Goal: Task Accomplishment & Management: Complete application form

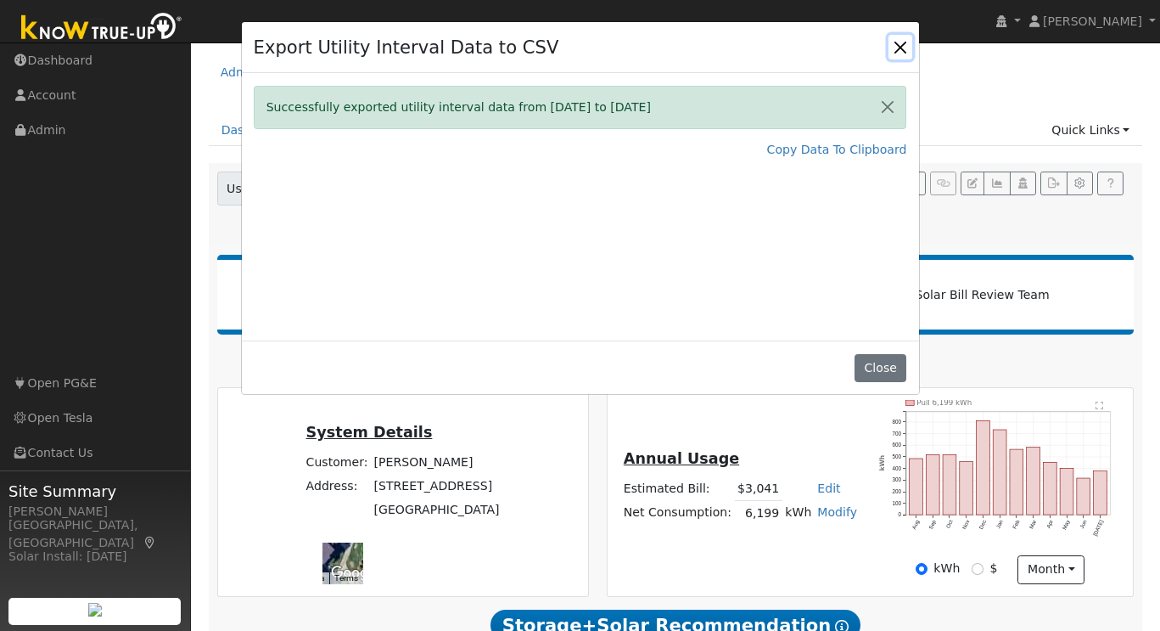
click at [894, 51] on button "Close" at bounding box center [901, 47] width 24 height 24
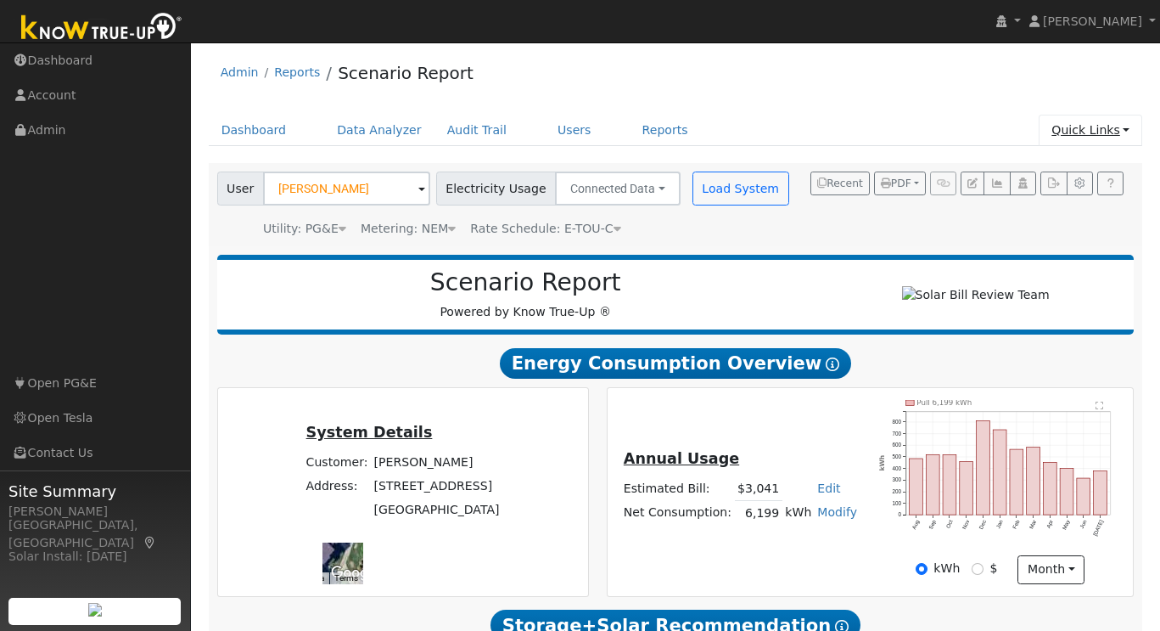
click at [1131, 131] on link "Quick Links" at bounding box center [1091, 130] width 104 height 31
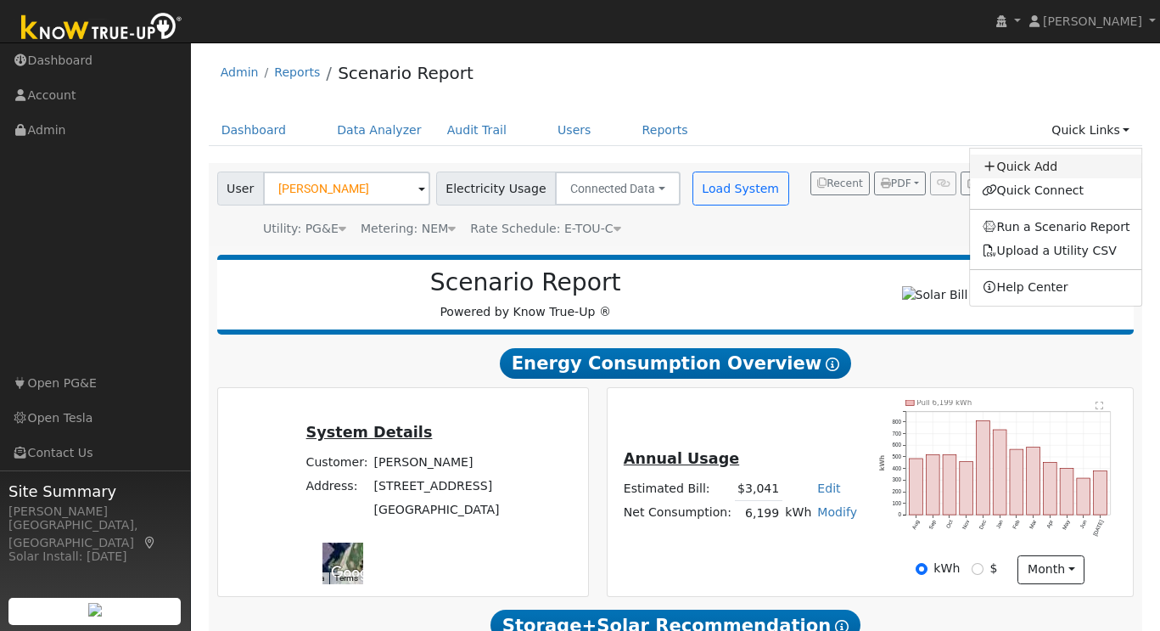
click at [1055, 161] on link "Quick Add" at bounding box center [1056, 166] width 172 height 24
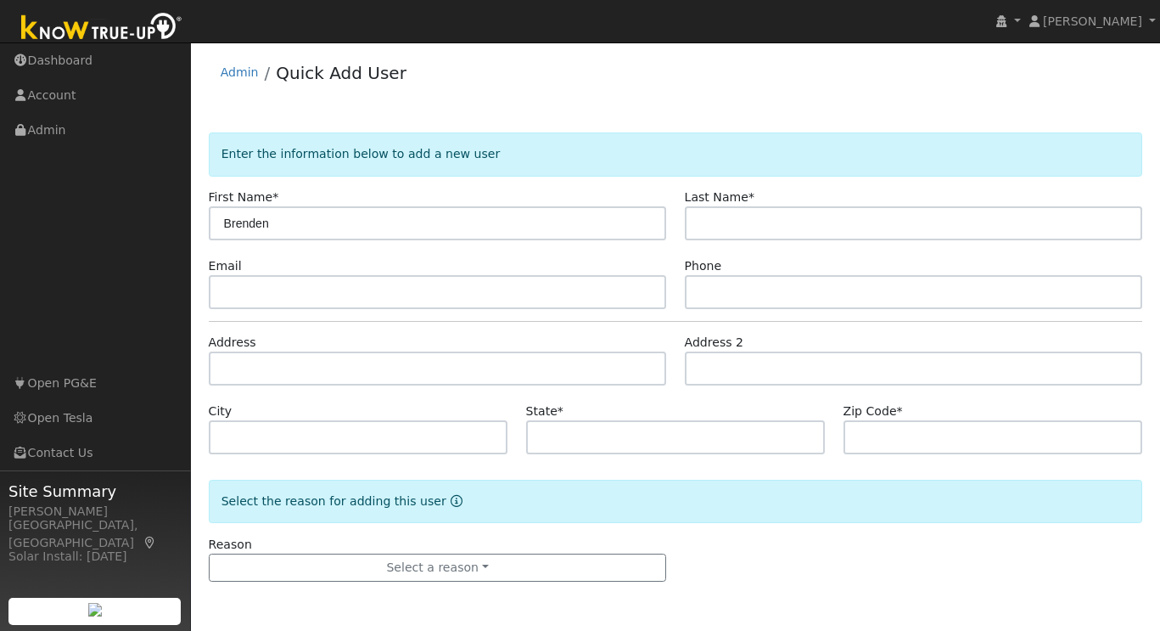
type input "Brenden"
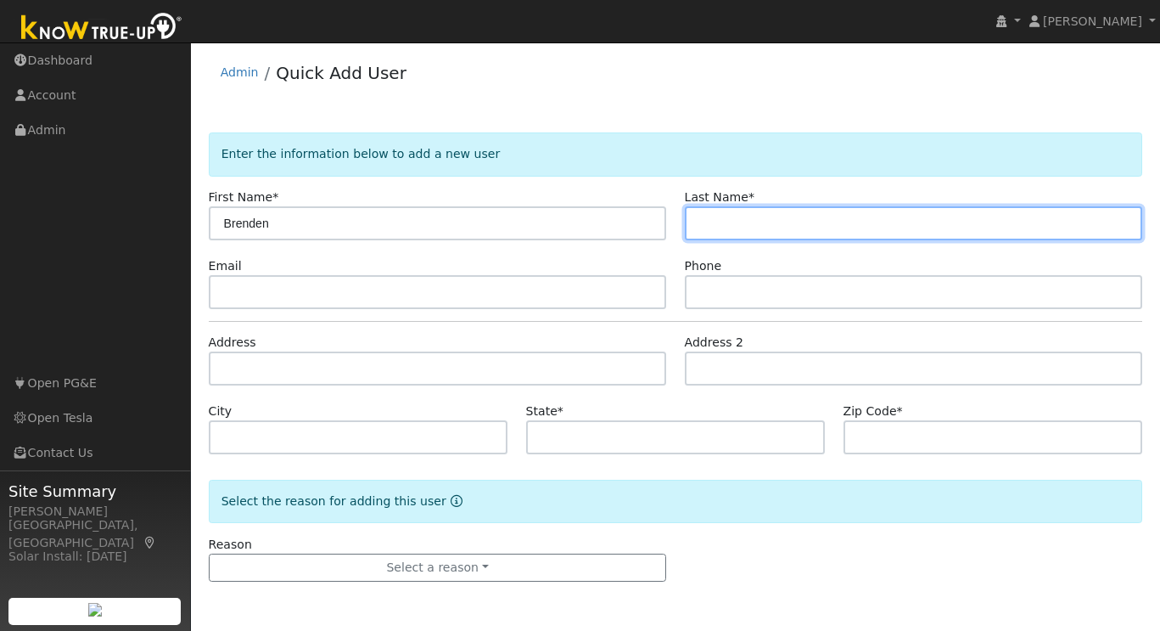
click at [769, 227] on input "text" at bounding box center [914, 223] width 458 height 34
type input "Kha"
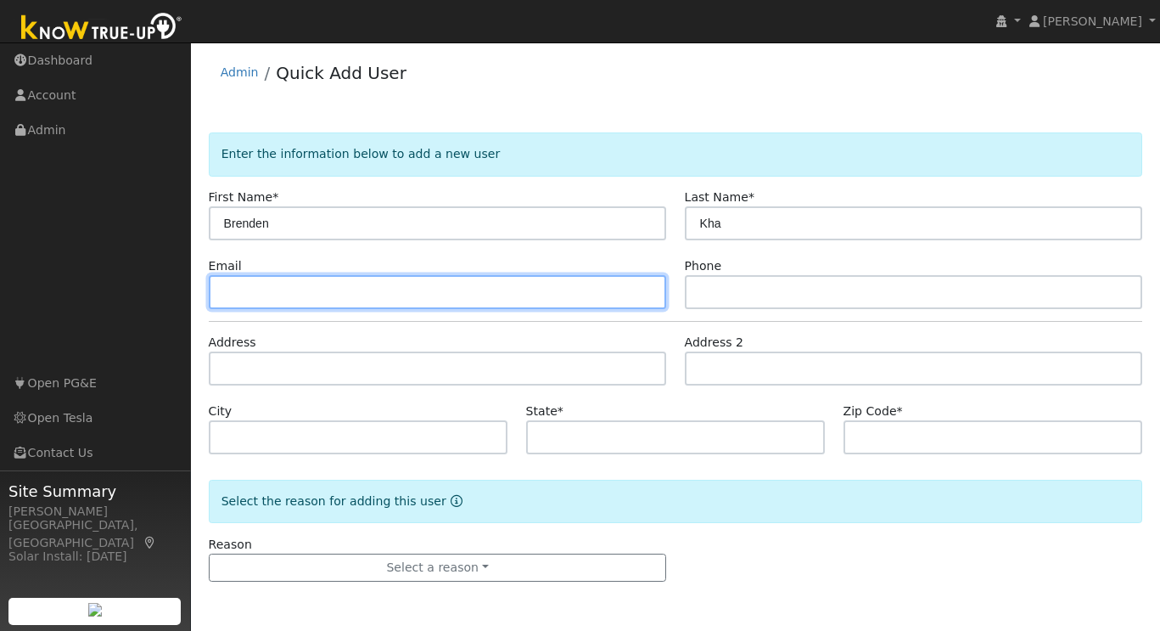
paste input "bkha816@gmail.com"
type input "bkha816@gmail.com"
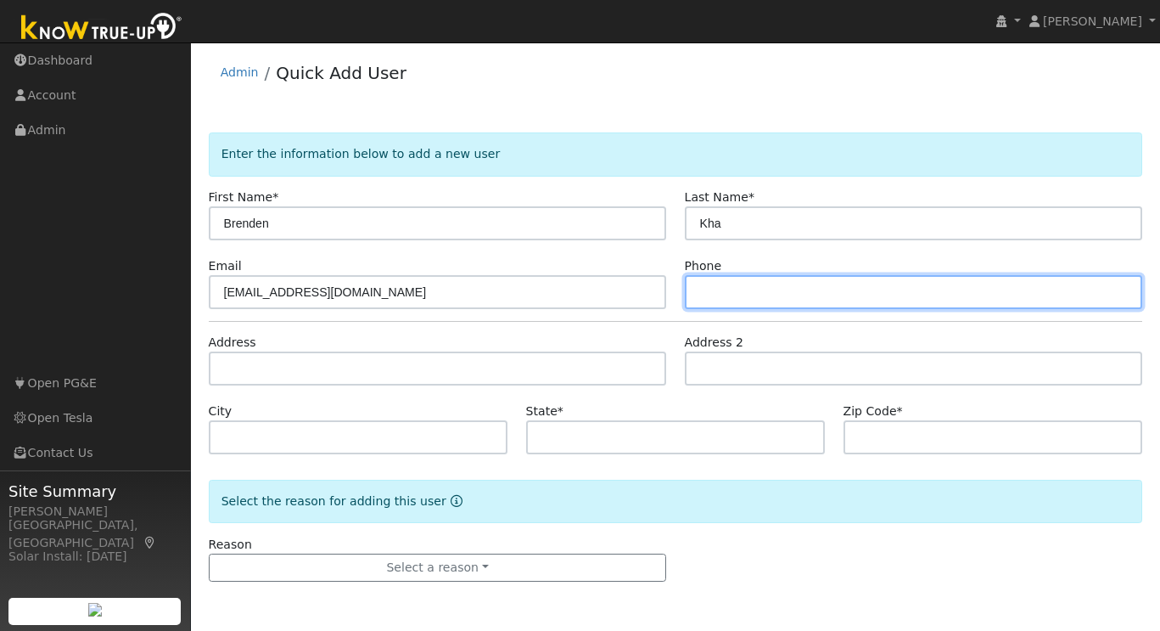
click at [734, 286] on input "text" at bounding box center [914, 292] width 458 height 34
paste input "(510) 205-0035"
type input "(510) 205-0035"
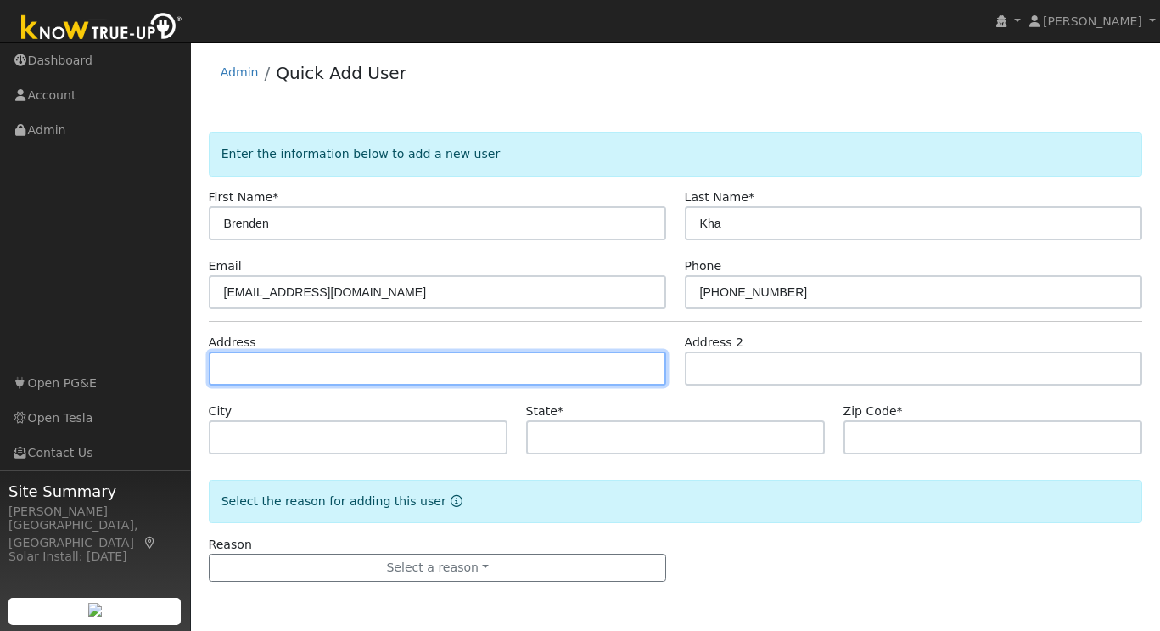
click at [288, 368] on input "text" at bounding box center [438, 368] width 458 height 34
paste input "4071 Verdin Pl"
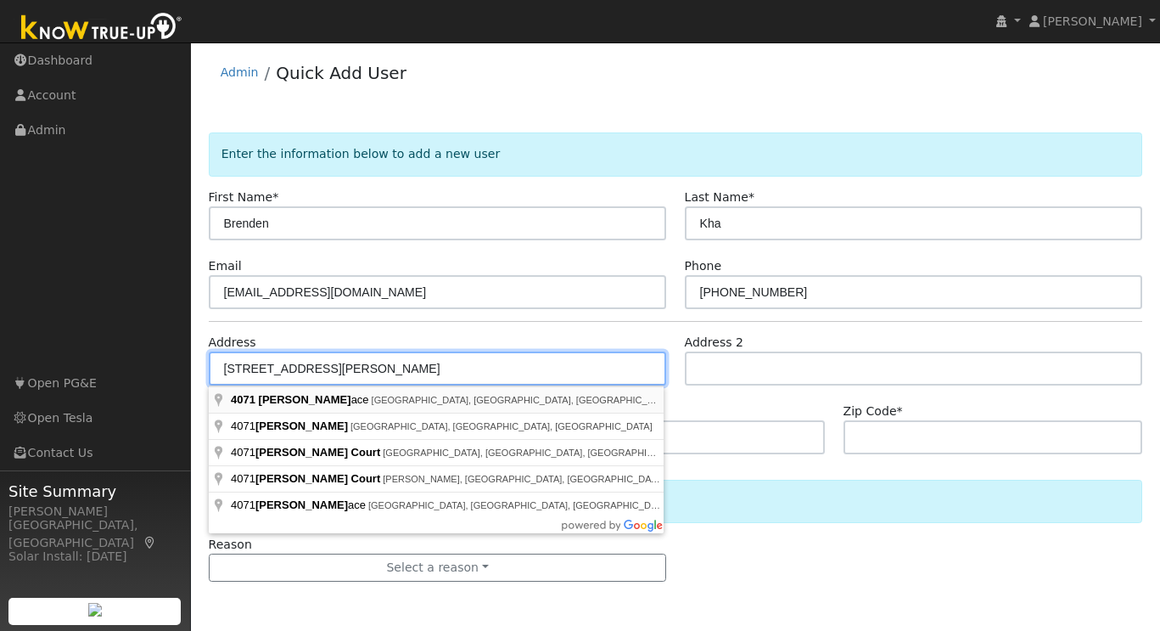
type input "4071 Verdin Place"
type input "Dublin"
type input "CA"
type input "94568"
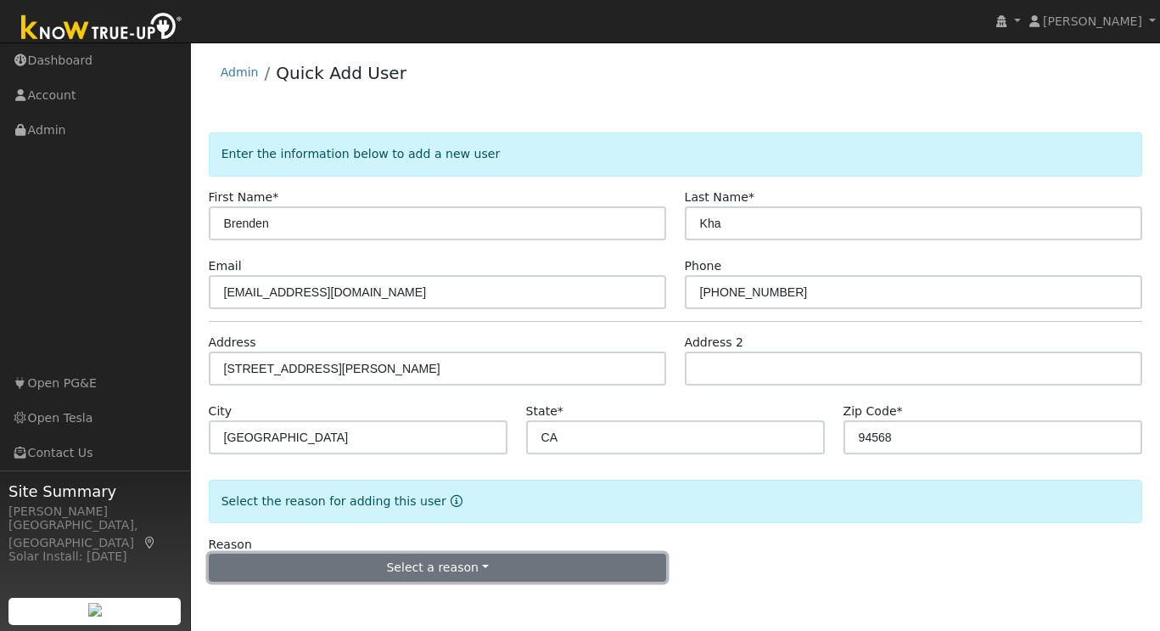
click at [473, 572] on button "Select a reason" at bounding box center [438, 567] width 458 height 29
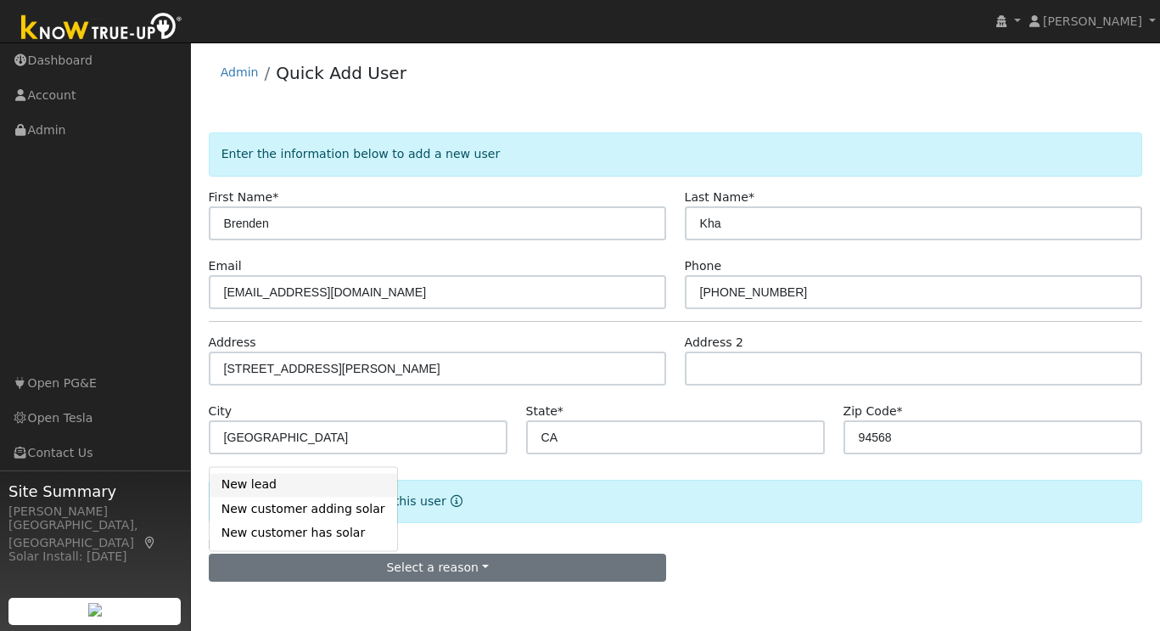
click at [302, 487] on link "New lead" at bounding box center [304, 485] width 188 height 24
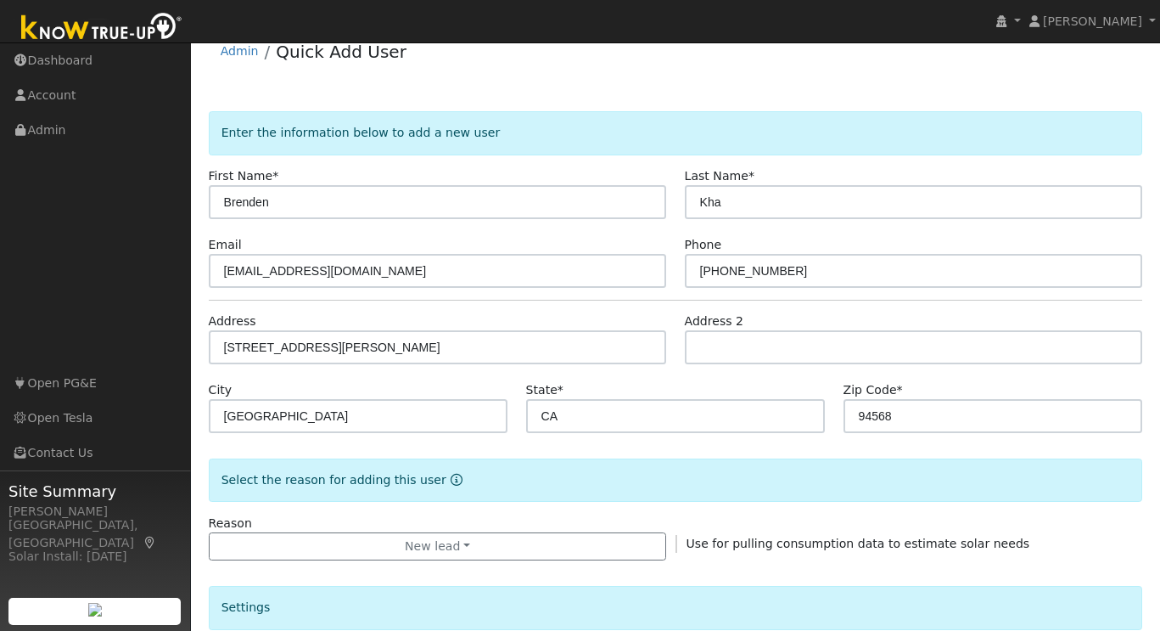
scroll to position [466, 0]
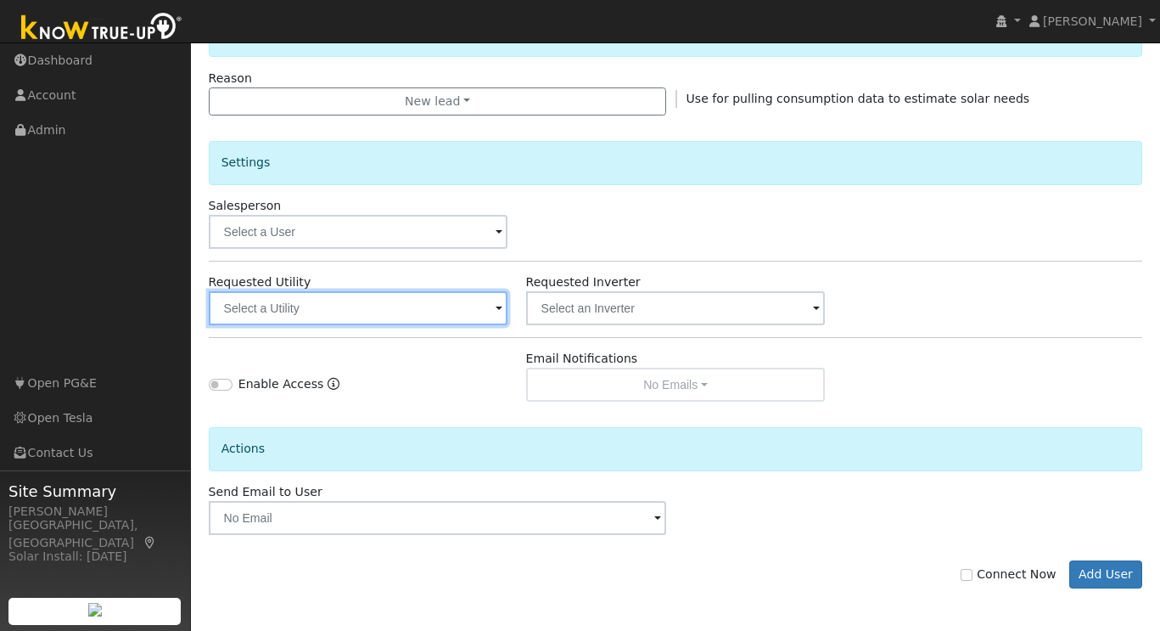
click at [460, 317] on input "text" at bounding box center [359, 308] width 300 height 34
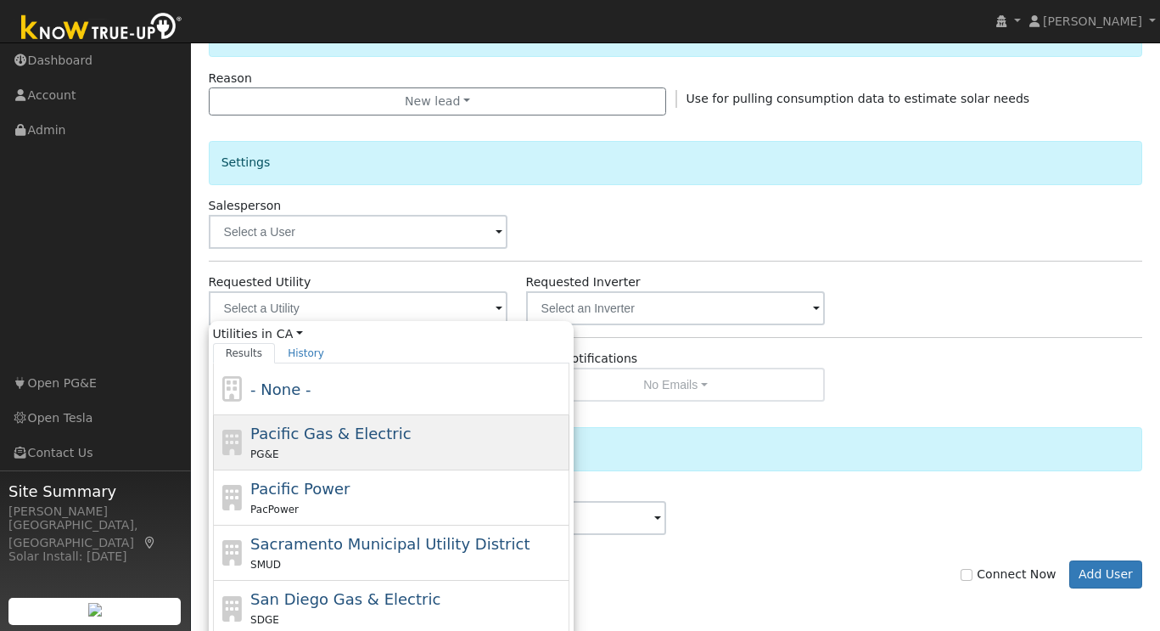
click at [361, 437] on span "Pacific Gas & Electric" at bounding box center [330, 433] width 160 height 18
type input "Pacific Gas & Electric"
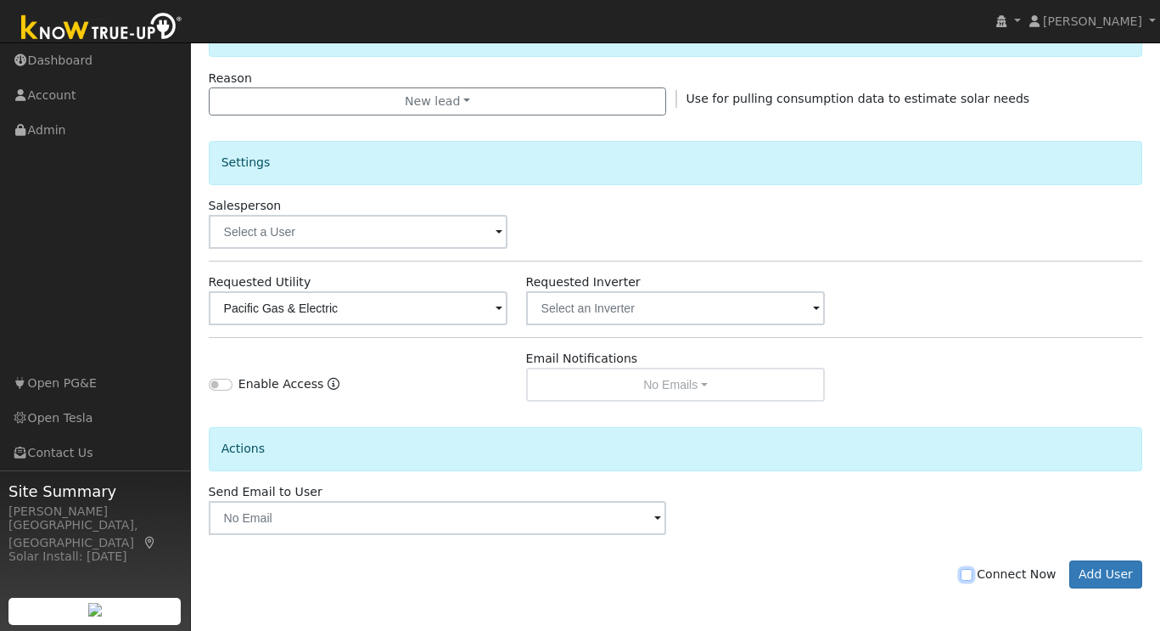
click at [973, 576] on input "Connect Now" at bounding box center [967, 575] width 12 height 12
checkbox input "true"
click at [1132, 563] on button "Add User" at bounding box center [1107, 574] width 74 height 29
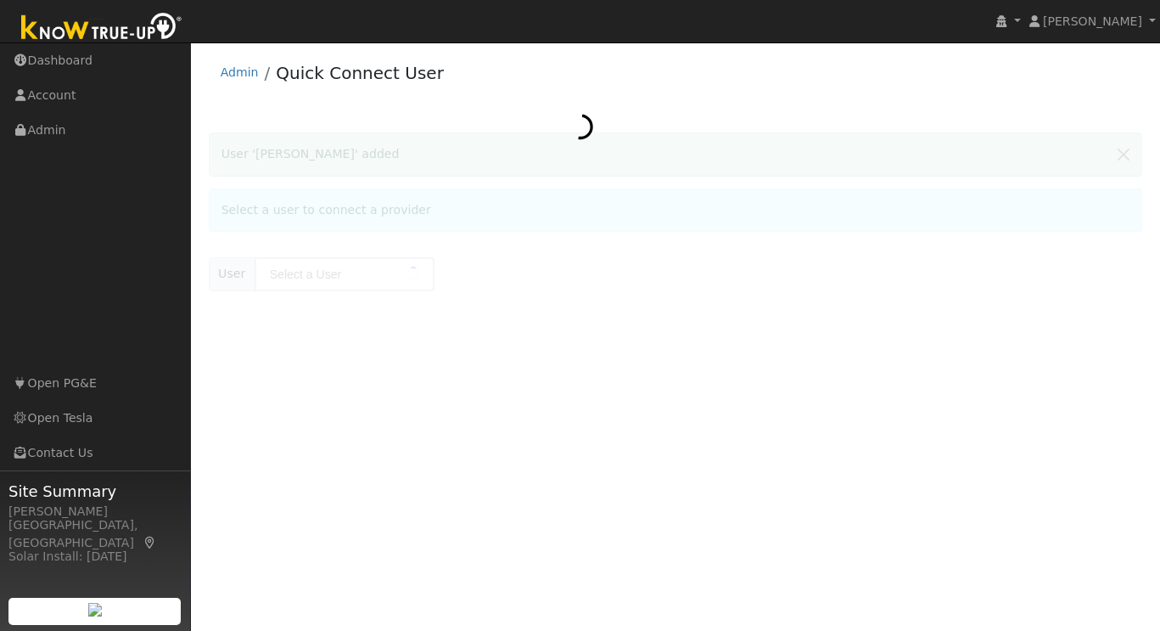
type input "[PERSON_NAME]"
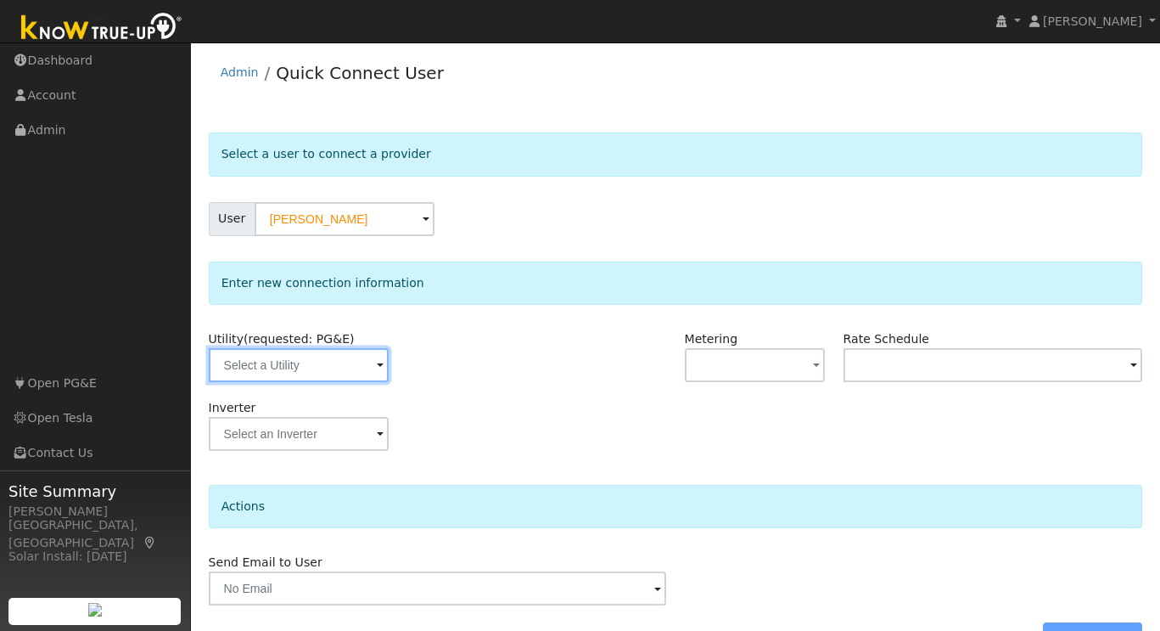
click at [352, 359] on input "text" at bounding box center [299, 365] width 180 height 34
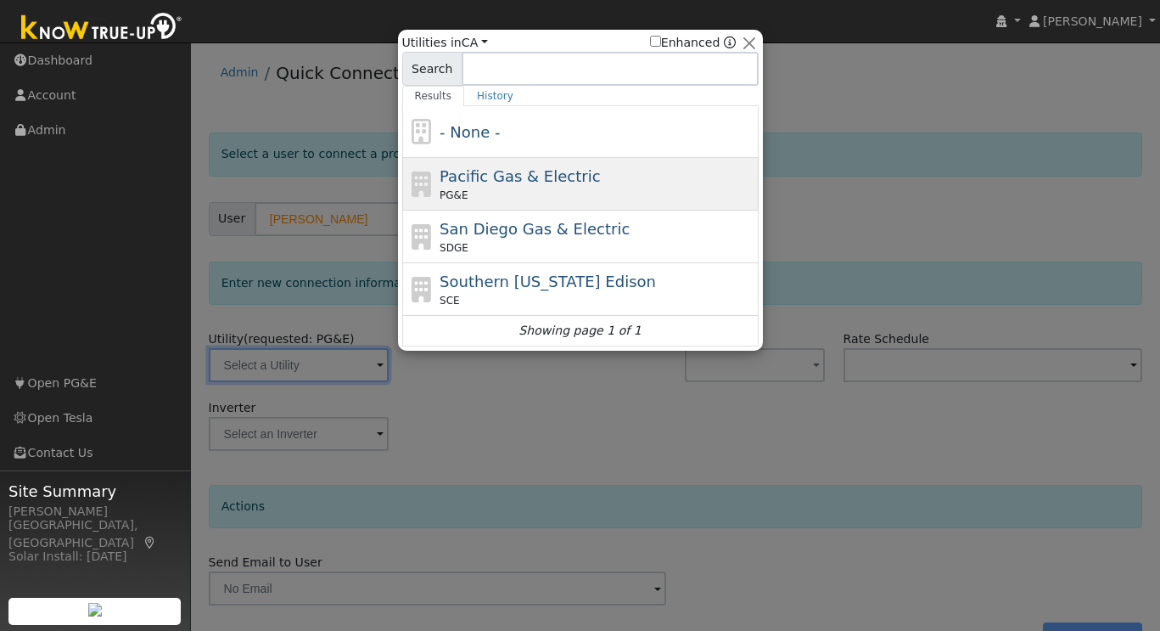
click at [520, 183] on span "Pacific Gas & Electric" at bounding box center [520, 176] width 160 height 18
type input "PG&E"
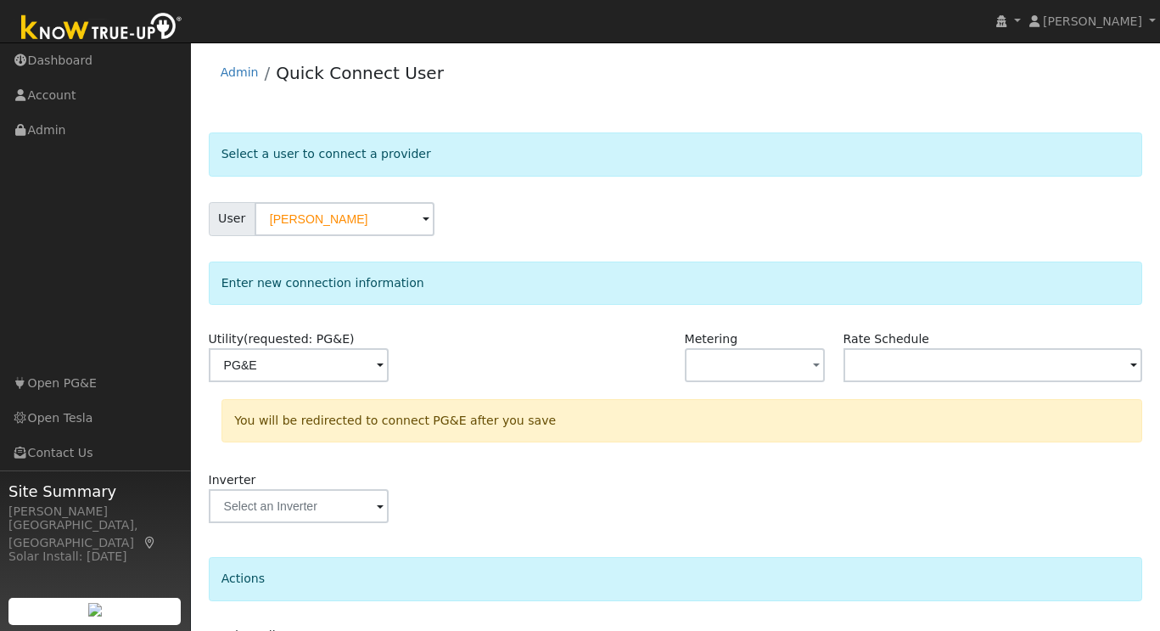
scroll to position [118, 0]
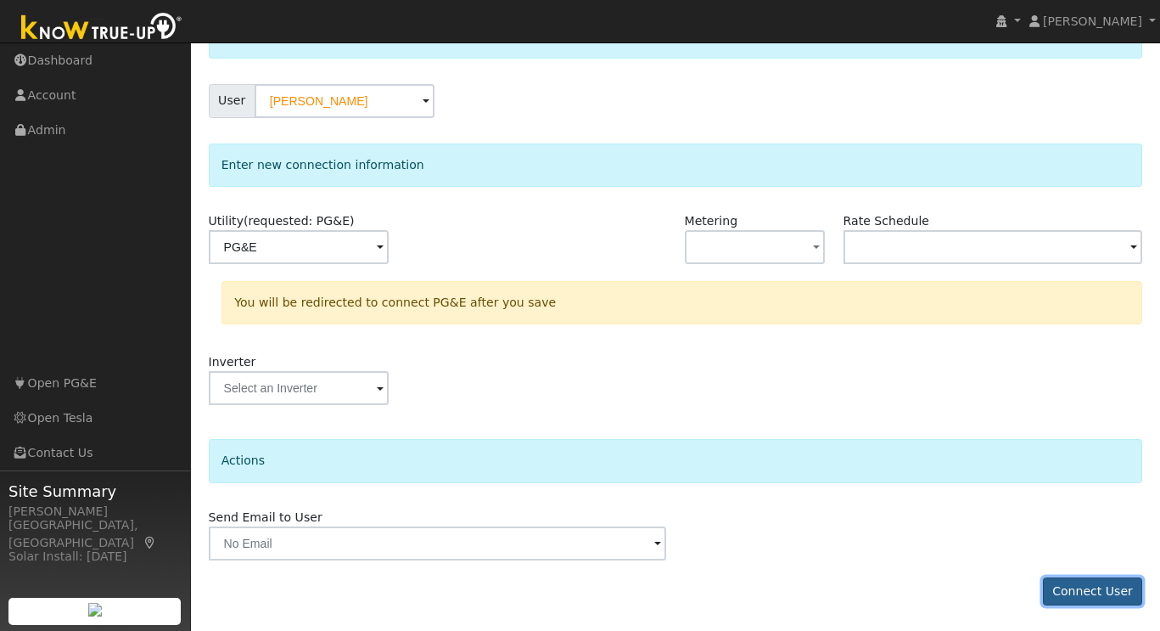
click at [1082, 597] on button "Connect User" at bounding box center [1093, 591] width 100 height 29
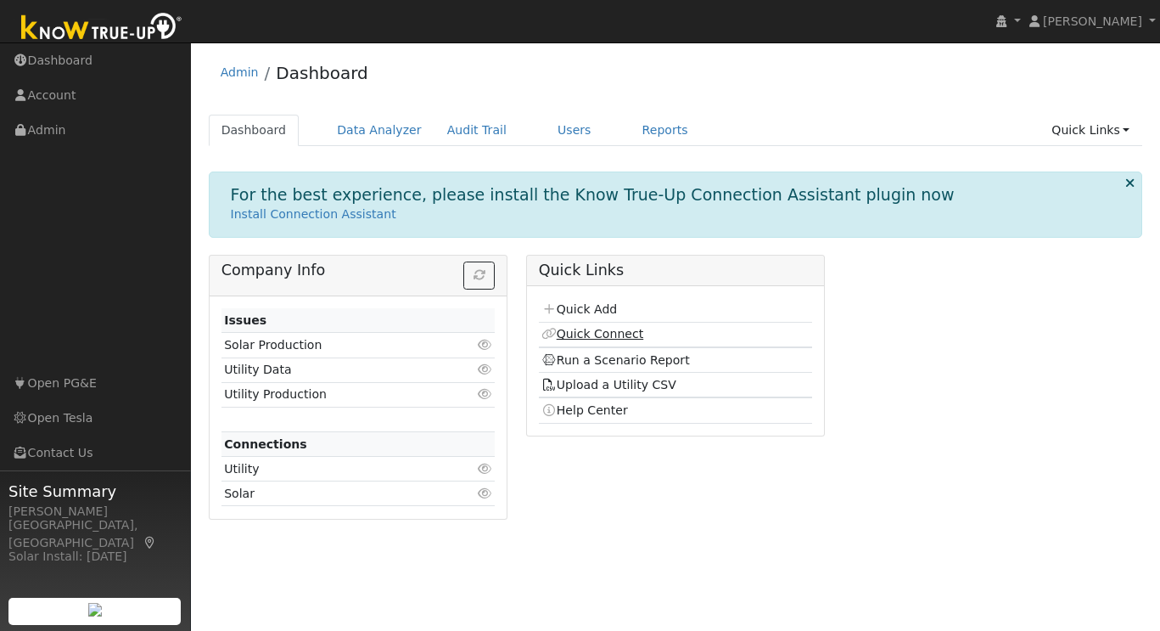
click at [612, 332] on link "Quick Connect" at bounding box center [593, 334] width 102 height 14
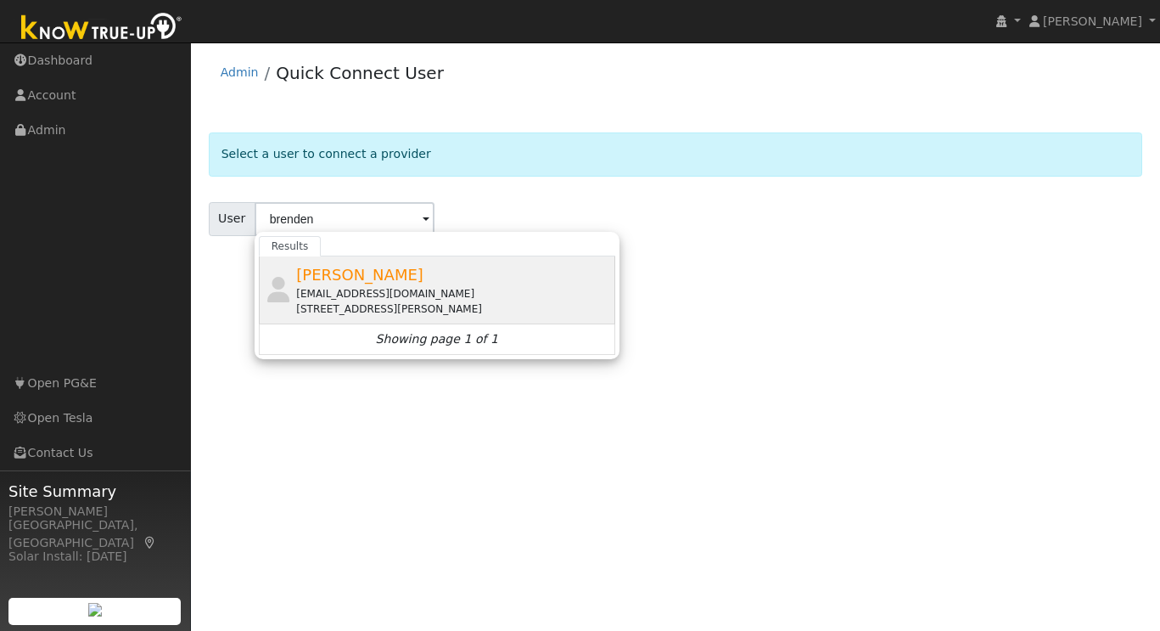
click at [356, 283] on span "[PERSON_NAME]" at bounding box center [359, 275] width 127 height 18
type input "[PERSON_NAME]"
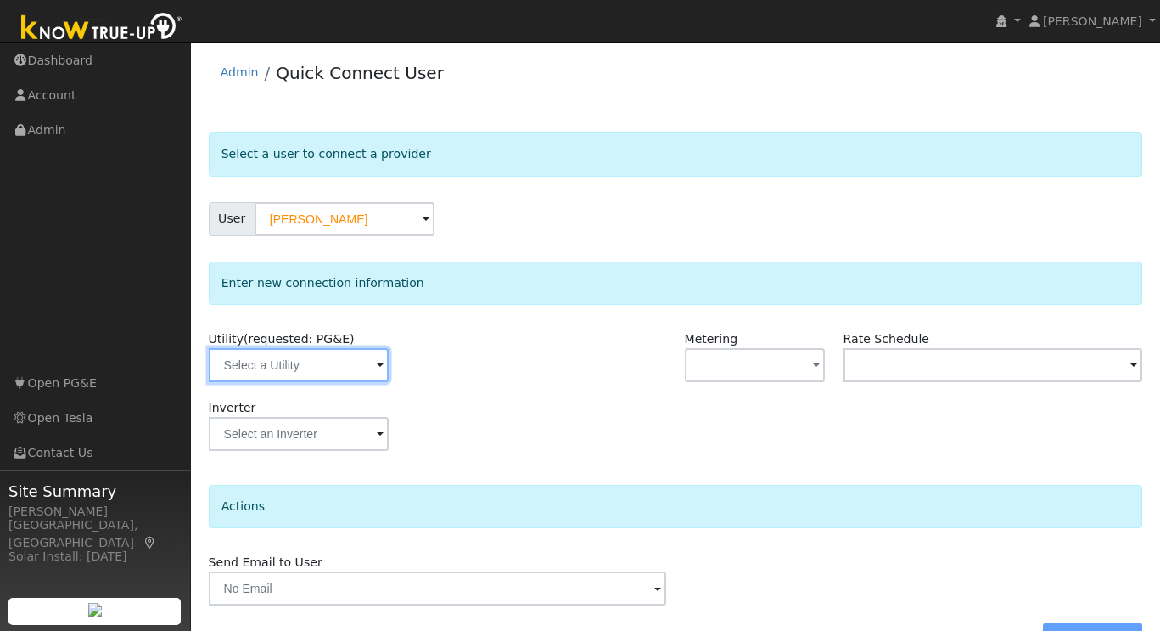
click at [350, 364] on input "text" at bounding box center [299, 365] width 180 height 34
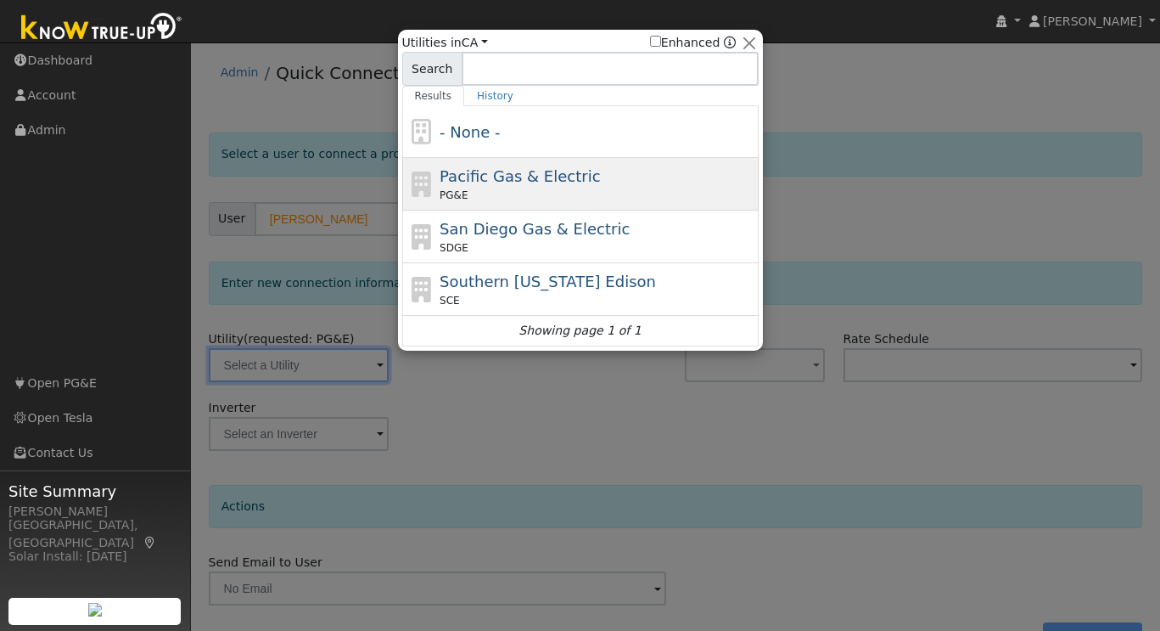
click at [515, 179] on span "Pacific Gas & Electric" at bounding box center [520, 176] width 160 height 18
type input "PG&E"
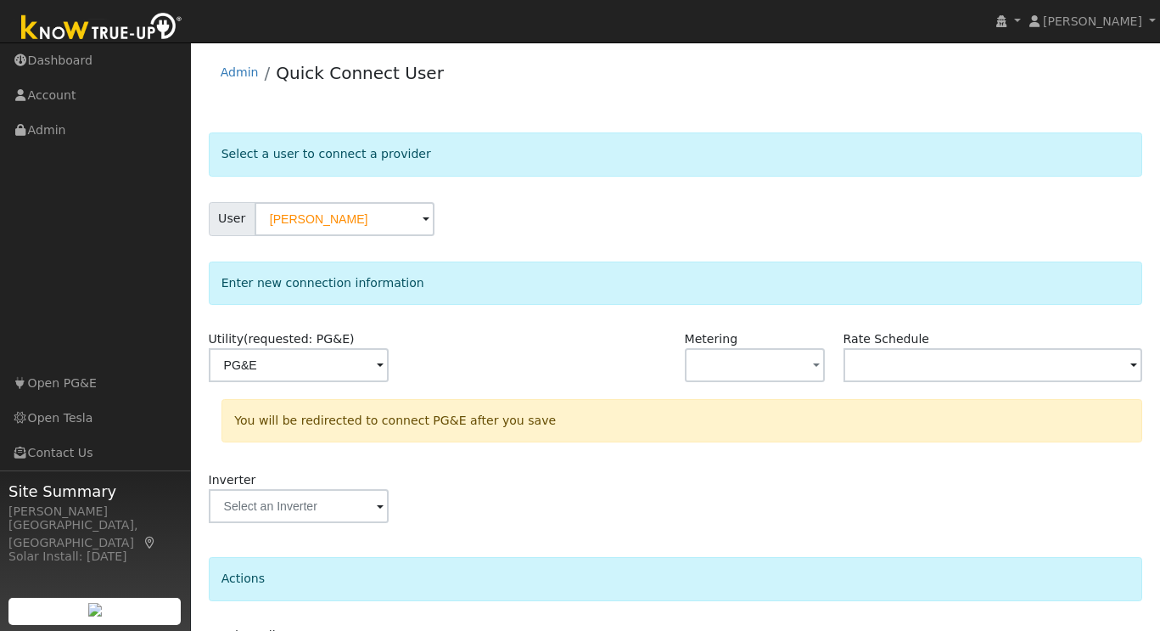
scroll to position [118, 0]
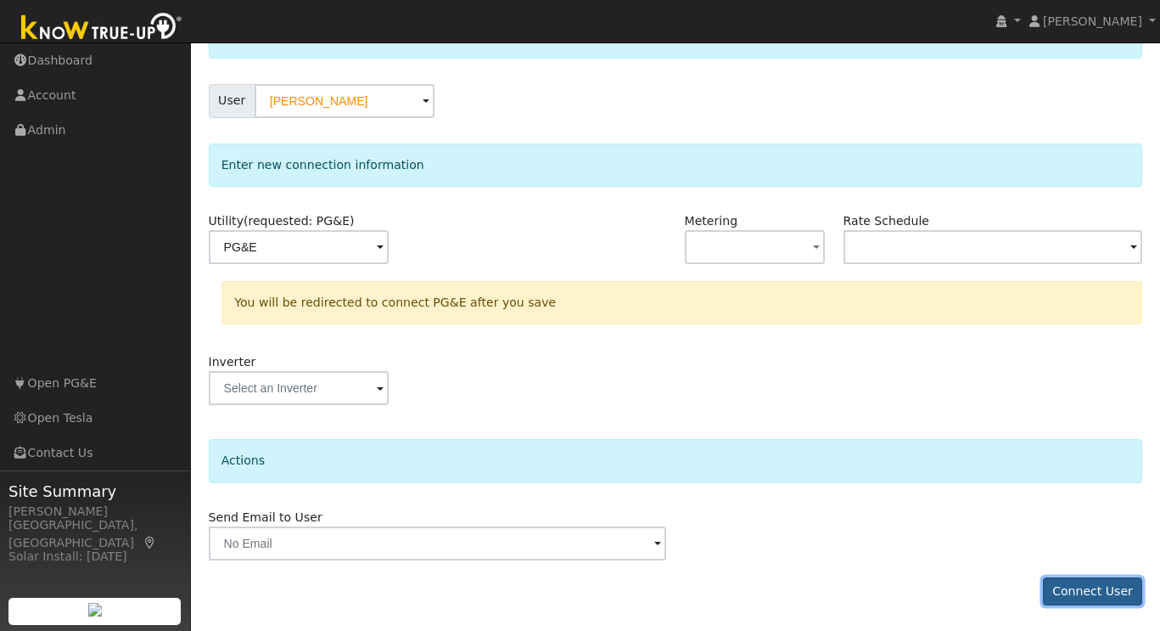
click at [1102, 587] on button "Connect User" at bounding box center [1093, 591] width 100 height 29
